Goal: Information Seeking & Learning: Learn about a topic

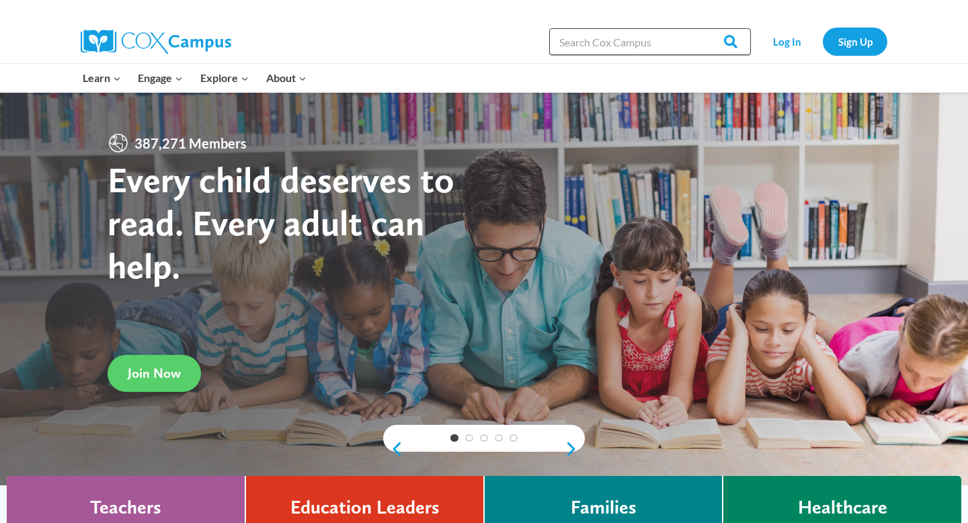
click at [610, 44] on input "Search in [URL][DOMAIN_NAME]" at bounding box center [650, 41] width 202 height 27
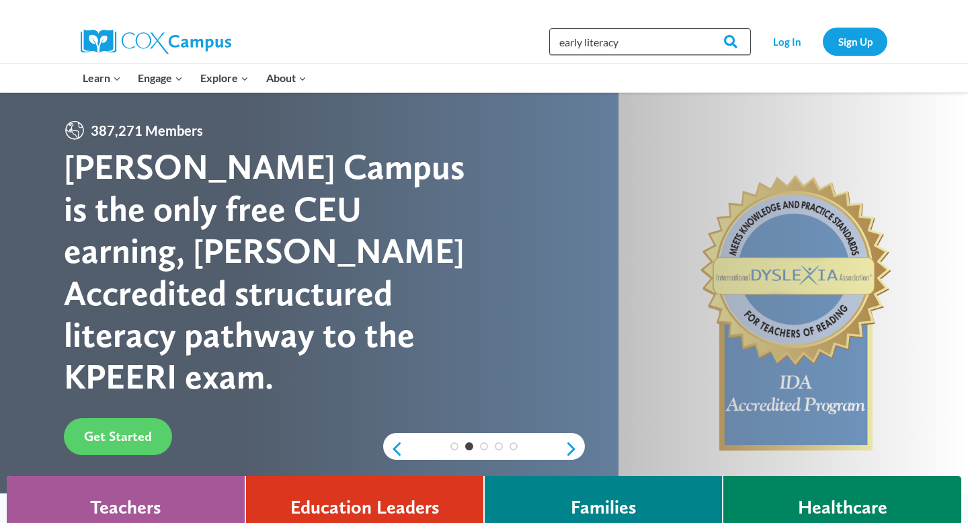
type input "early literacy"
click at [699, 28] on input "Search" at bounding box center [725, 41] width 52 height 27
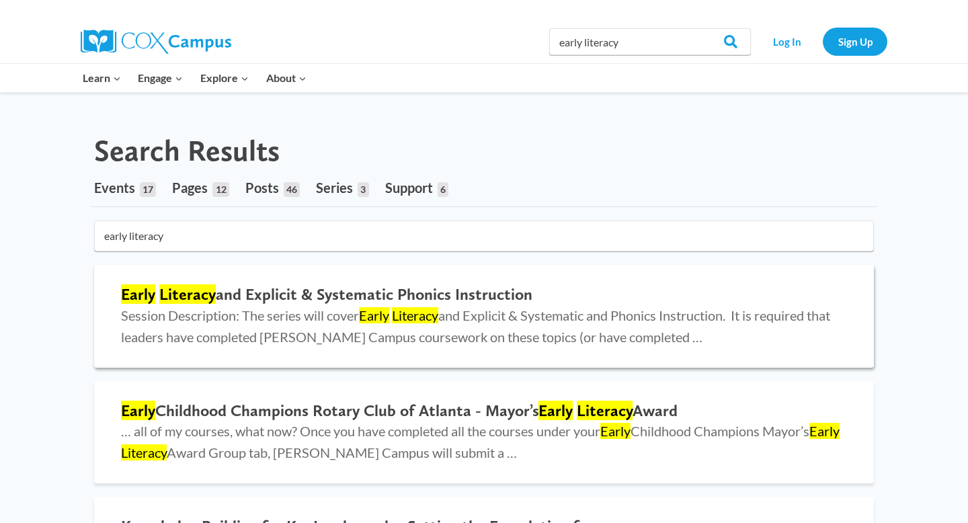
click at [254, 286] on h2 "Early Literacy and Explicit & Systematic Phonics Instruction" at bounding box center [484, 295] width 726 height 20
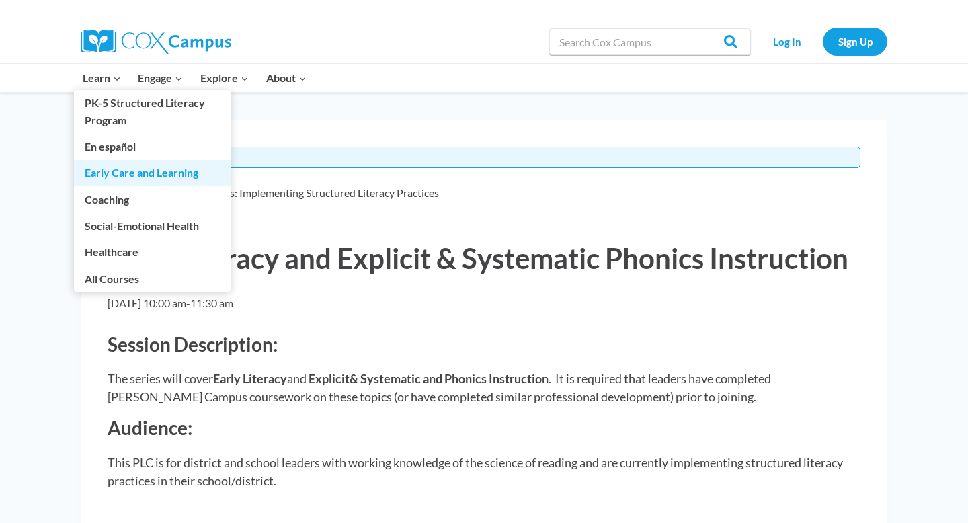
click at [107, 172] on link "Early Care and Learning" at bounding box center [152, 173] width 157 height 26
